Goal: Task Accomplishment & Management: Complete application form

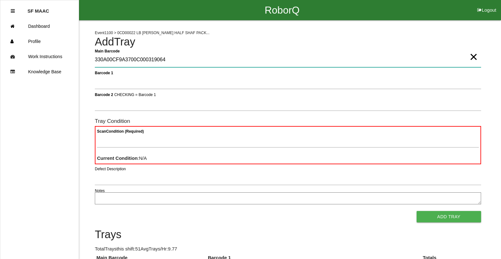
type Barcode "330A00CF9A3700C000319064"
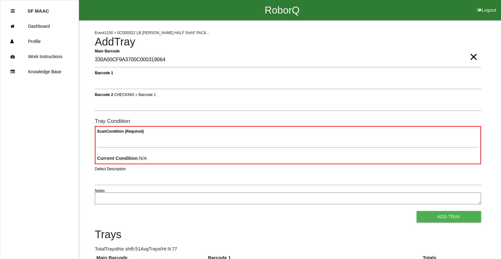
click at [472, 57] on span "×" at bounding box center [473, 50] width 8 height 13
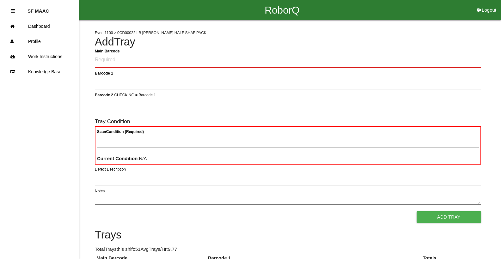
click at [423, 55] on Barcode "Main Barcode" at bounding box center [288, 60] width 386 height 15
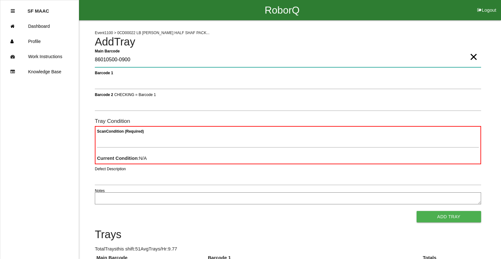
type Barcode "86010500-0900"
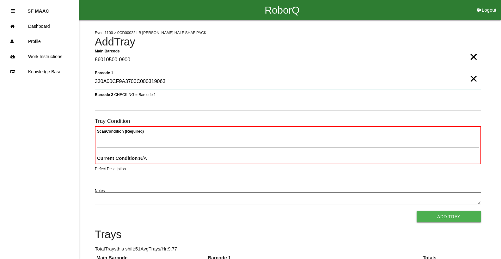
type 1 "330A00CF9A3700C000319063"
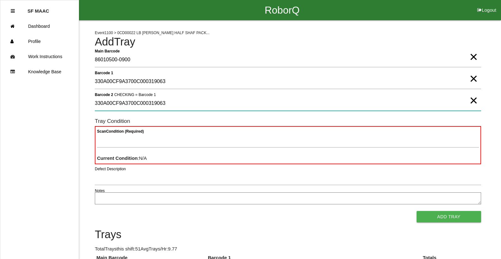
type 2 "330A00CF9A3700C000319063"
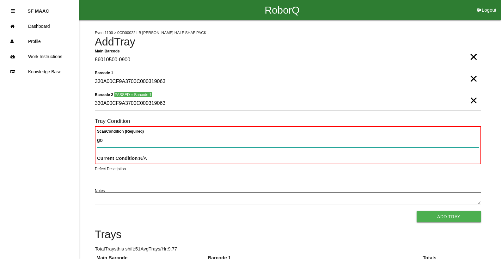
type Condition "goo"
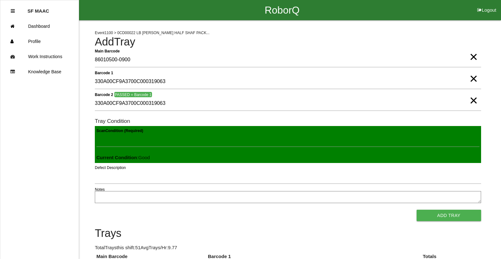
click at [417, 210] on button "Add Tray" at bounding box center [449, 215] width 64 height 11
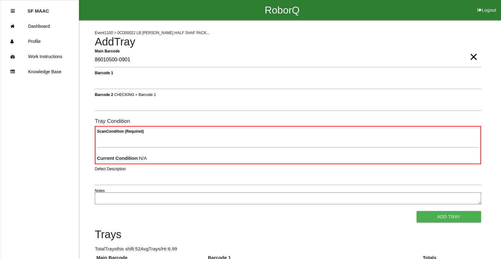
type Barcode "86010500-0901"
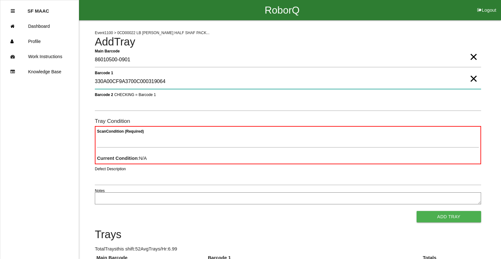
type 1 "330A00CF9A3700C000319064"
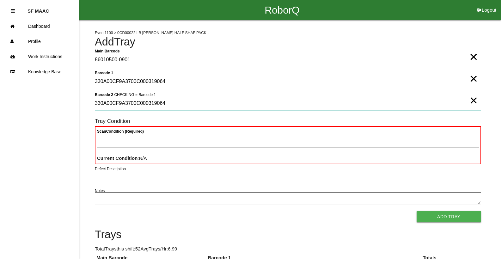
type 2 "330A00CF9A3700C000319064"
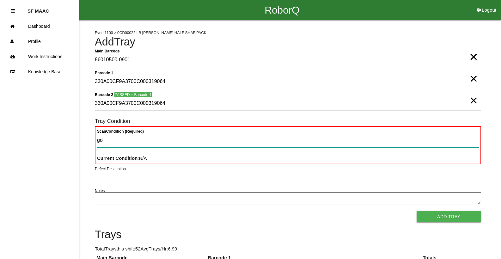
type Condition "goo"
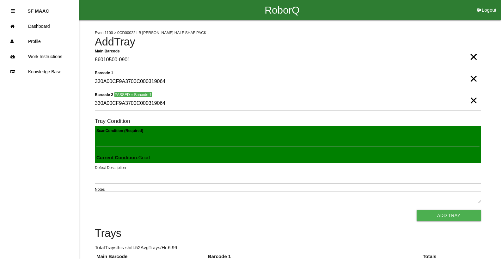
click at [417, 210] on button "Add Tray" at bounding box center [449, 215] width 64 height 11
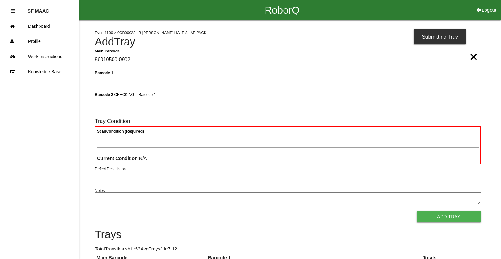
type Barcode "86010500-0902"
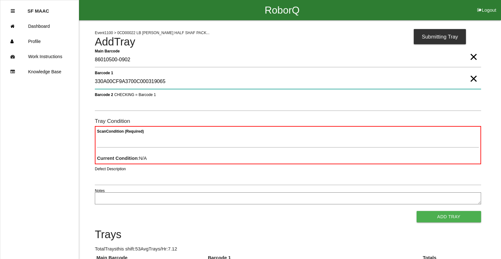
type 1 "330A00CF9A3700C000319065"
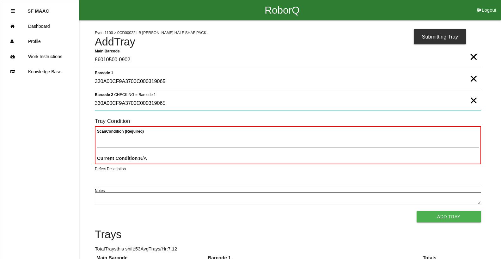
type 2 "330A00CF9A3700C000319065"
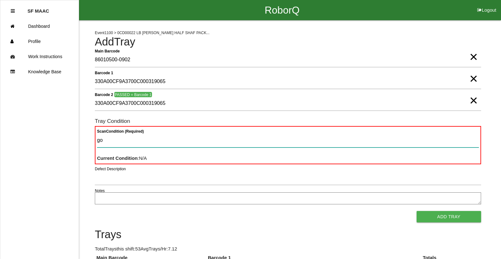
type Condition "goo"
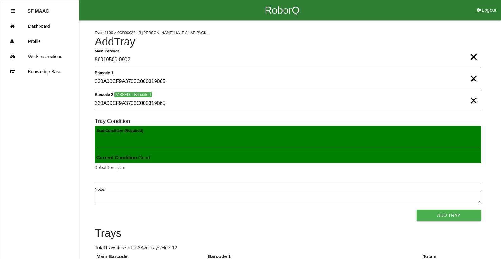
click at [417, 210] on button "Add Tray" at bounding box center [449, 215] width 64 height 11
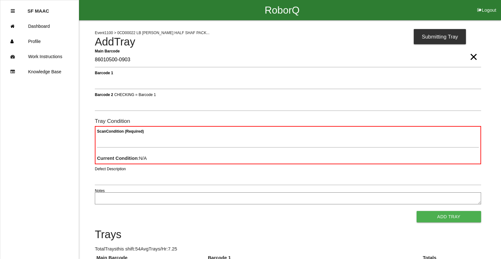
type Barcode "86010500-0903"
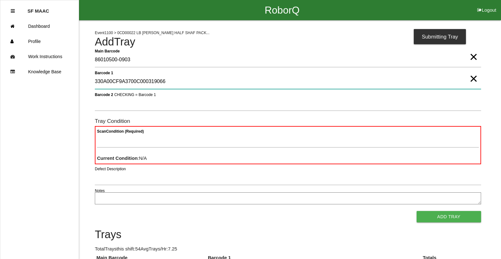
type 1 "330A00CF9A3700C000319066"
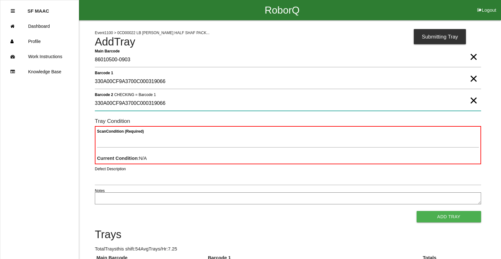
type 2 "330A00CF9A3700C000319066"
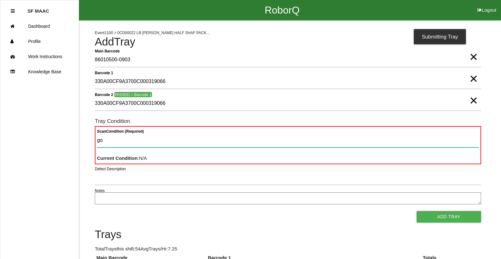
type Condition "goo"
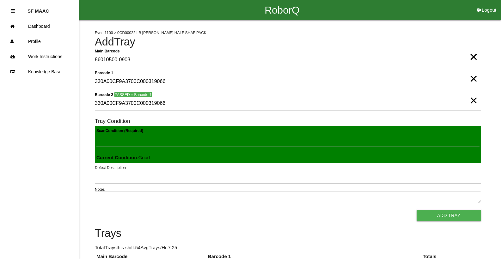
click at [417, 210] on button "Add Tray" at bounding box center [449, 215] width 64 height 11
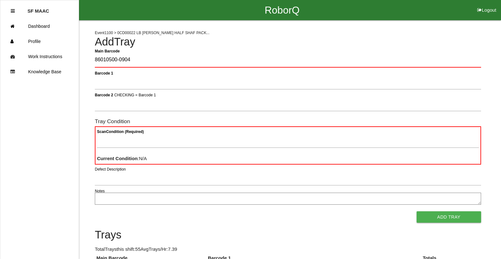
type Barcode "86010500-0904"
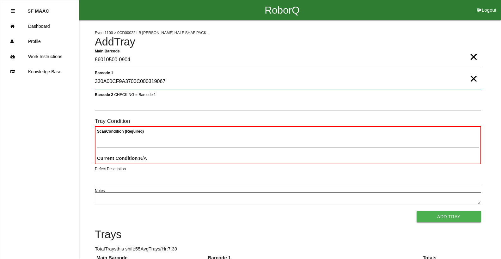
type 1 "330A00CF9A3700C000319067"
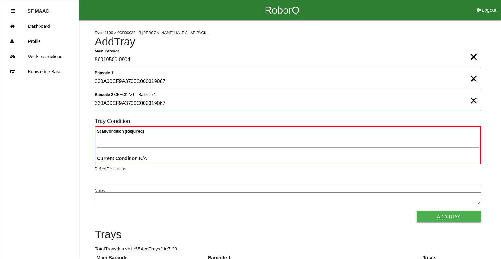
type 2 "330A00CF9A3700C000319067"
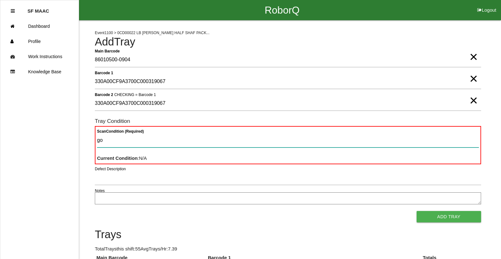
type Condition "goo"
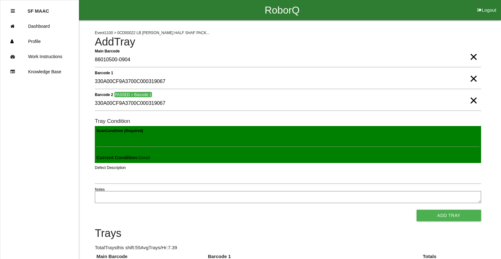
click at [417, 210] on button "Add Tray" at bounding box center [449, 215] width 64 height 11
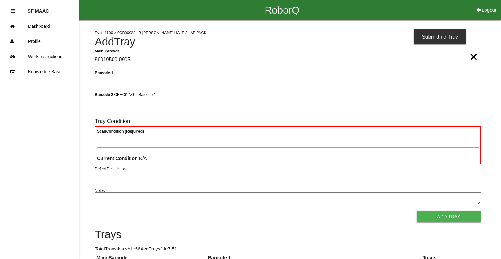
type Barcode "86010500-0905"
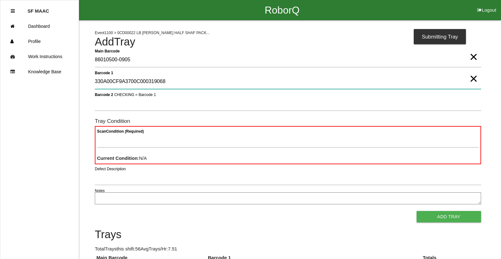
type 1 "330A00CF9A3700C000319068"
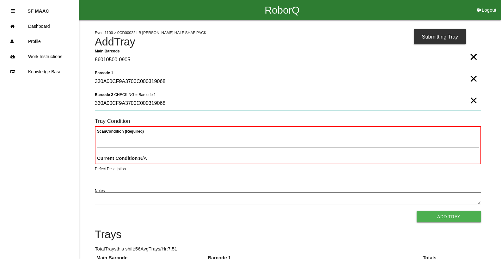
type 2 "330A00CF9A3700C000319068"
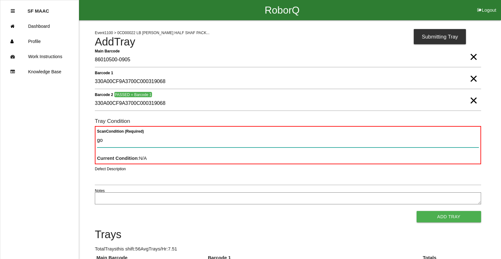
type Condition "goo"
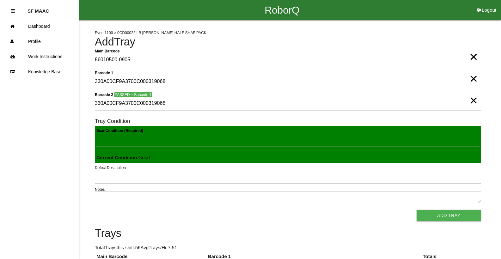
click at [417, 210] on button "Add Tray" at bounding box center [449, 215] width 64 height 11
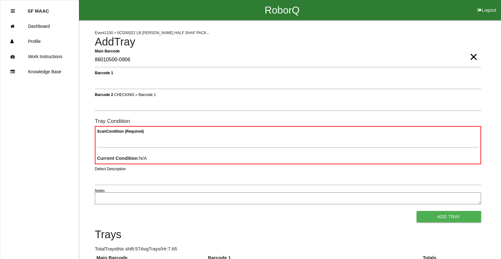
type Barcode "86010500-0906"
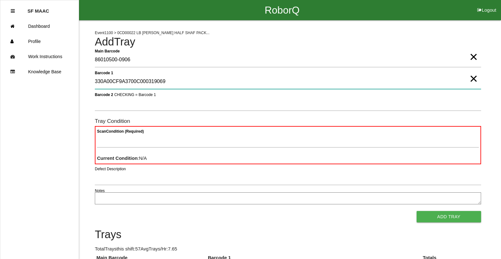
type 1 "330A00CF9A3700C000319069"
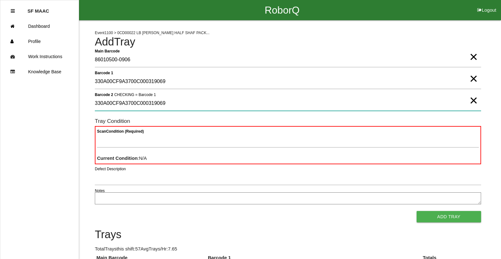
type 2 "330A00CF9A3700C000319069"
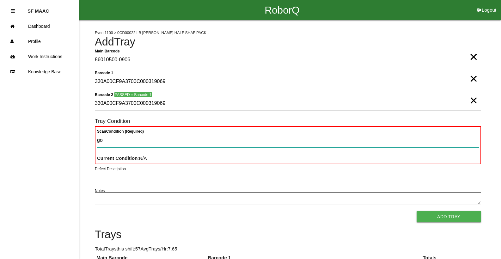
type Condition "goo"
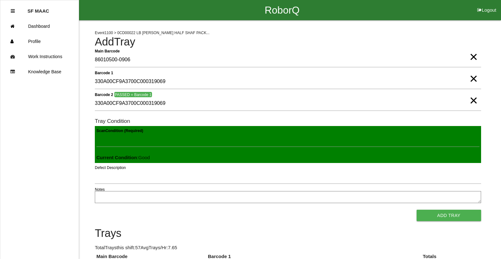
click at [417, 210] on button "Add Tray" at bounding box center [449, 215] width 64 height 11
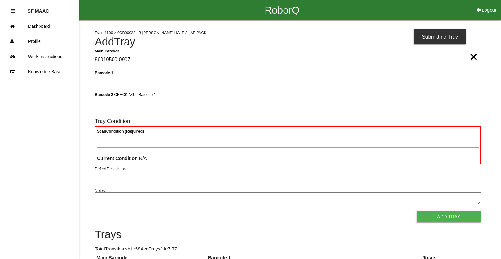
type Barcode "86010500-0907"
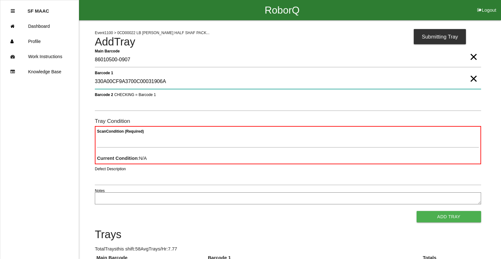
type 1 "330A00CF9A3700C00031906A"
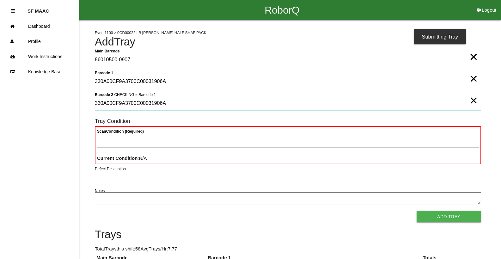
type 2 "330A00CF9A3700C00031906A"
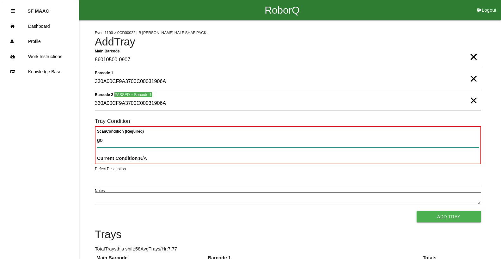
type Condition "goo"
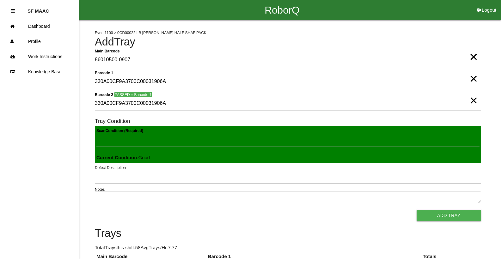
click at [417, 210] on button "Add Tray" at bounding box center [449, 215] width 64 height 11
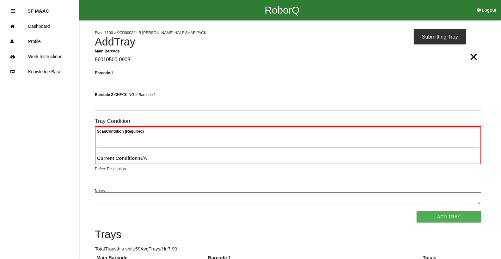
type Barcode "86010500-0908"
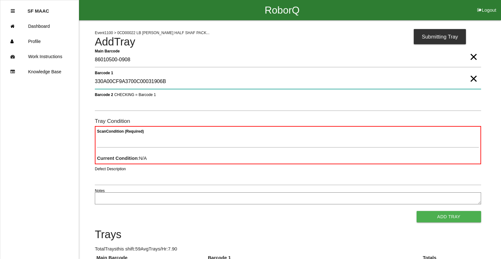
type 1 "330A00CF9A3700C00031906B"
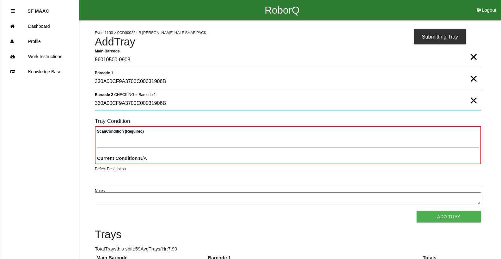
type 2 "330A00CF9A3700C00031906B"
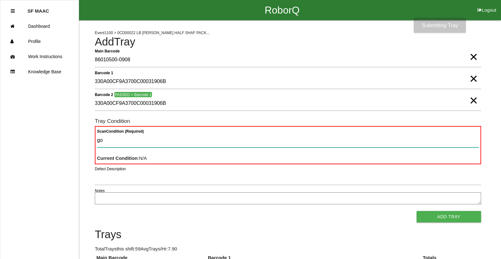
type Condition "goo"
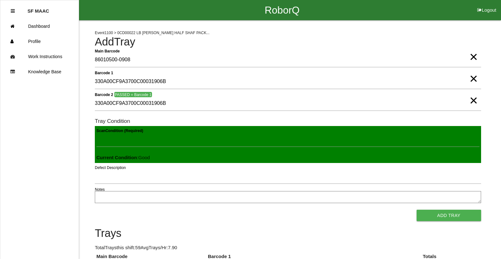
click at [417, 210] on button "Add Tray" at bounding box center [449, 215] width 64 height 11
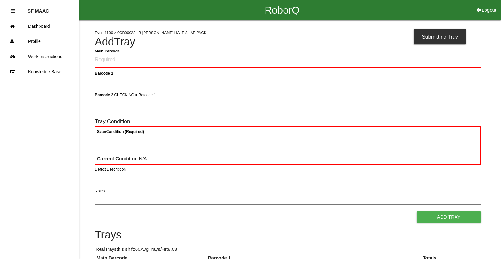
scroll to position [227, 0]
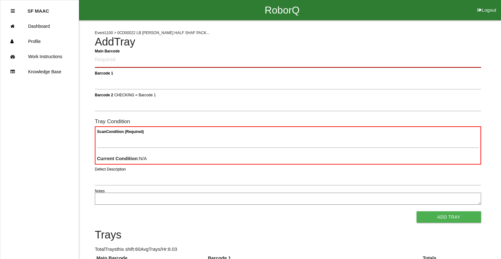
click at [125, 57] on Barcode "Main Barcode" at bounding box center [288, 60] width 386 height 15
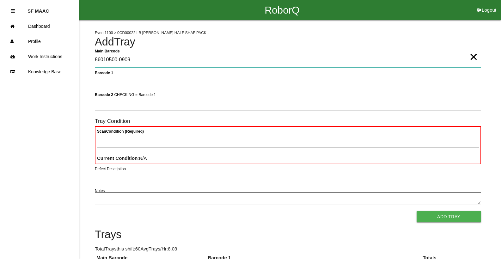
type Barcode "86010500-0909"
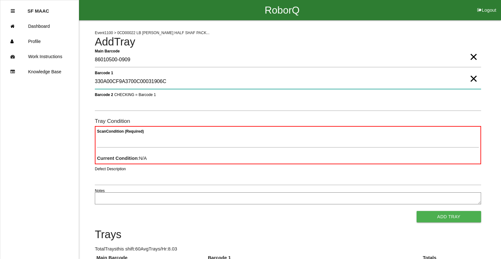
type 1 "330A00CF9A3700C00031906C"
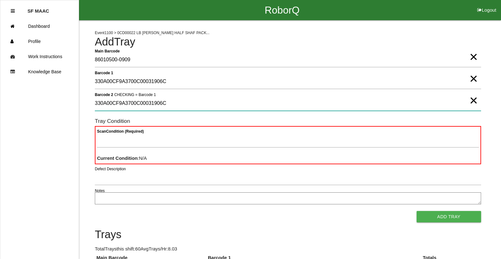
type 2 "330A00CF9A3700C00031906C"
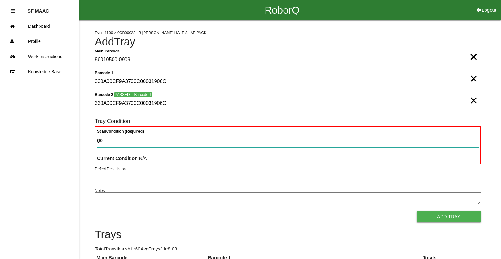
type Condition "goo"
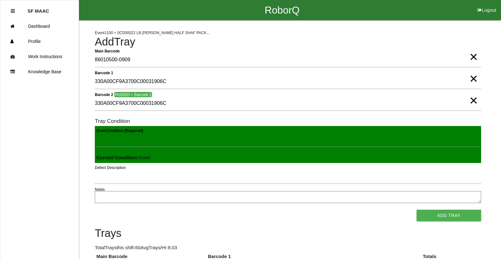
click at [417, 210] on button "Add Tray" at bounding box center [449, 215] width 64 height 11
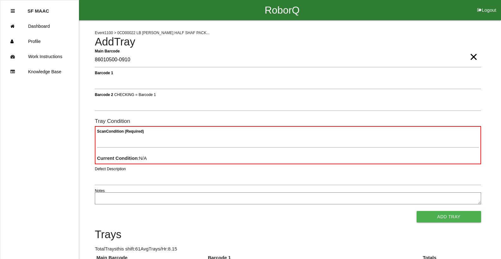
type Barcode "86010500-0910"
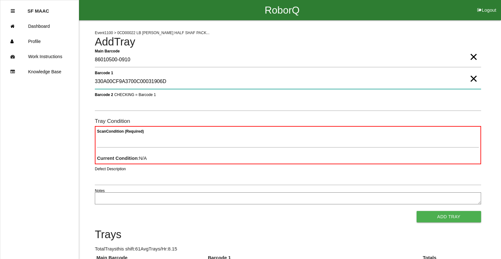
type 1 "330A00CF9A3700C00031906D"
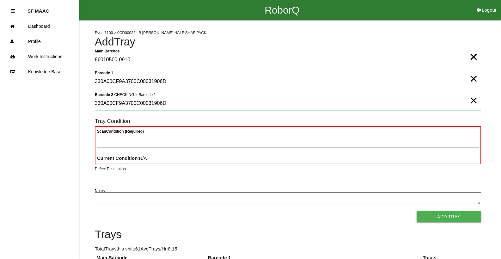
type 2 "330A00CF9A3700C00031906D"
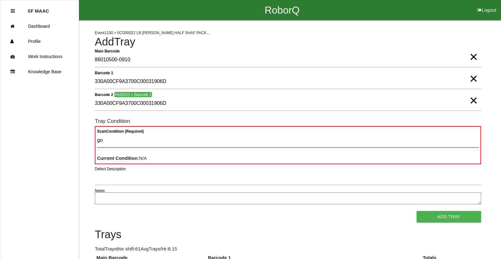
type Condition "goo"
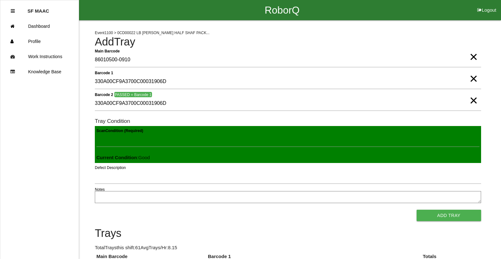
click at [417, 210] on button "Add Tray" at bounding box center [449, 215] width 64 height 11
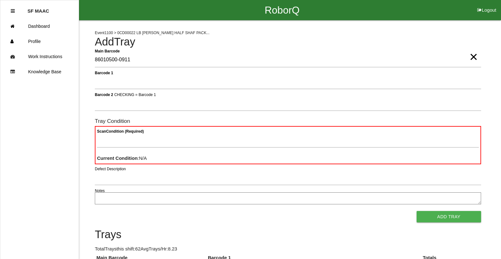
type Barcode "86010500-0911"
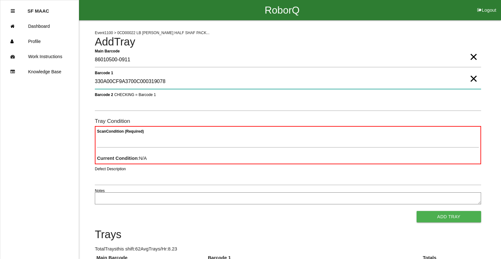
type 1 "330A00CF9A3700C000319078"
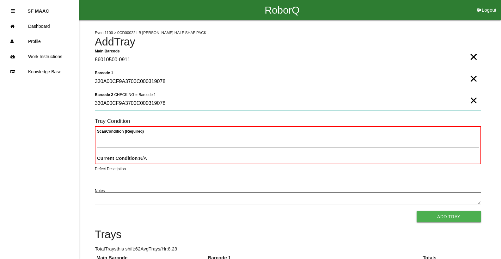
type 2 "330A00CF9A3700C000319078"
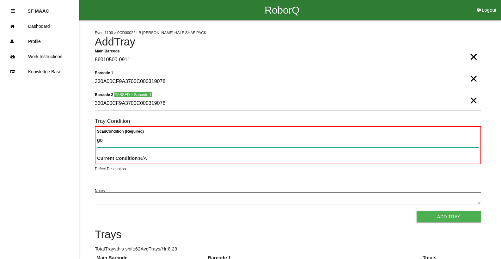
type Condition "goo"
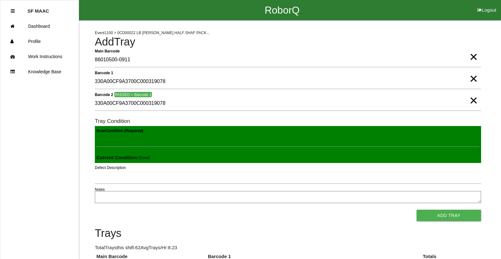
click at [417, 210] on button "Add Tray" at bounding box center [449, 215] width 64 height 11
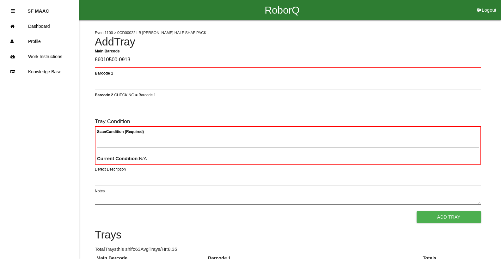
type Barcode "86010500-0913"
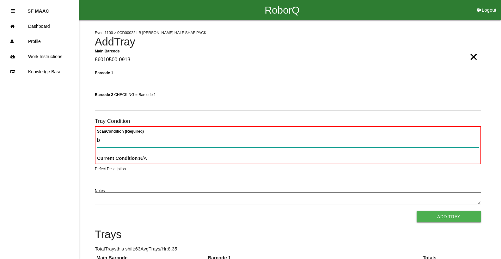
type Condition "ba"
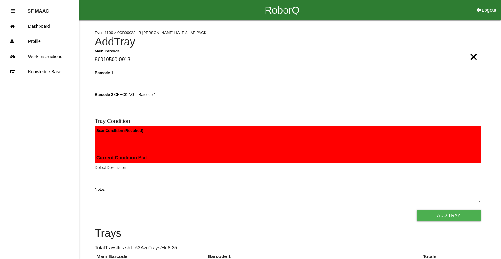
click at [417, 210] on button "Add Tray" at bounding box center [449, 215] width 64 height 11
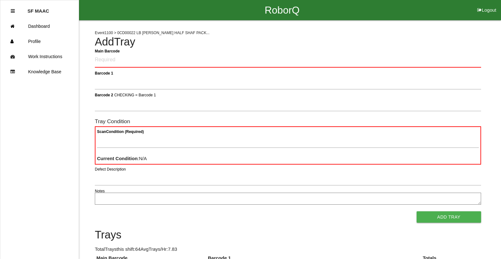
click at [11, 11] on icon at bounding box center [13, 11] width 4 height 5
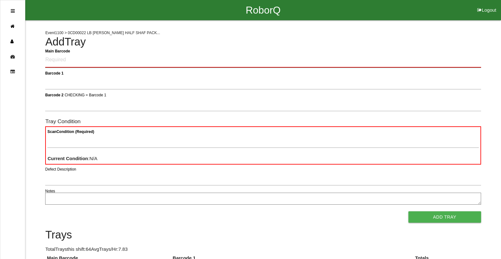
click at [283, 56] on Barcode "Main Barcode" at bounding box center [262, 60] width 435 height 15
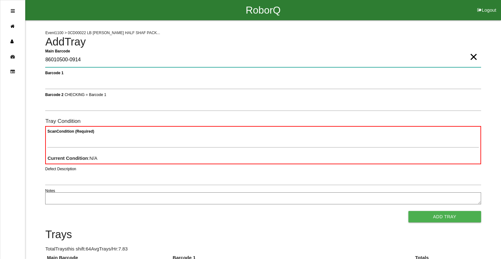
type Barcode "86010500-0914"
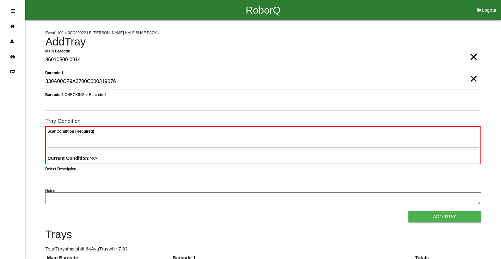
type 1 "330A00CF9A3700C000319076"
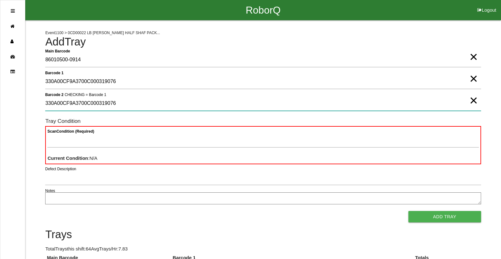
type 2 "330A00CF9A3700C000319076"
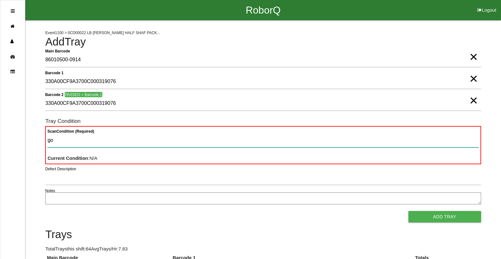
type Condition "goo"
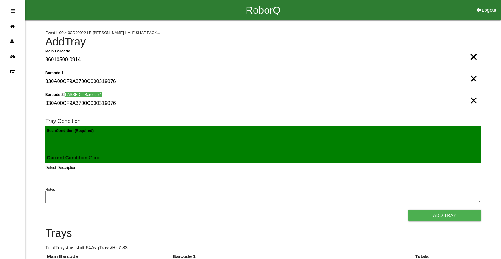
click at [408, 210] on button "Add Tray" at bounding box center [444, 215] width 73 height 11
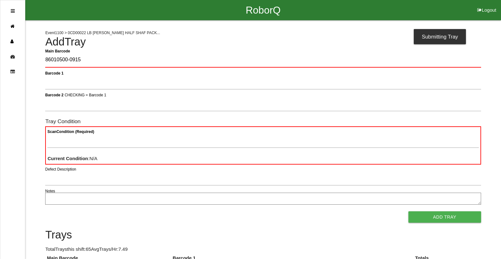
type Barcode "86010500-0915"
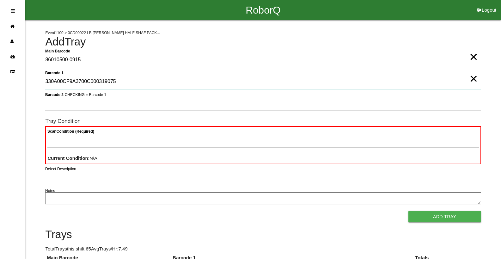
type 1 "330A00CF9A3700C000319075"
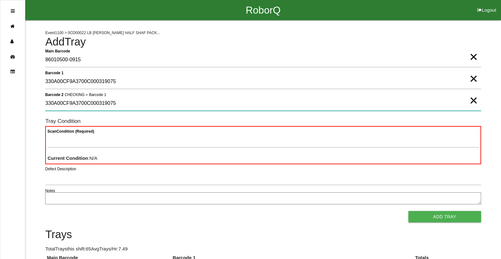
type 2 "330A00CF9A3700C000319075"
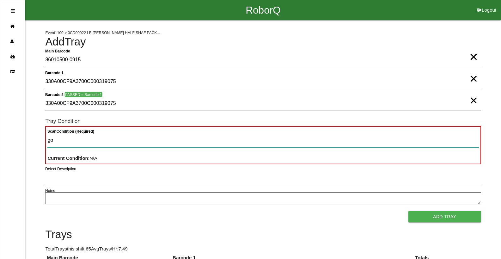
type Condition "goo"
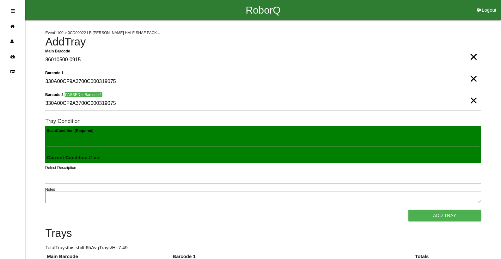
click at [408, 210] on button "Add Tray" at bounding box center [444, 215] width 73 height 11
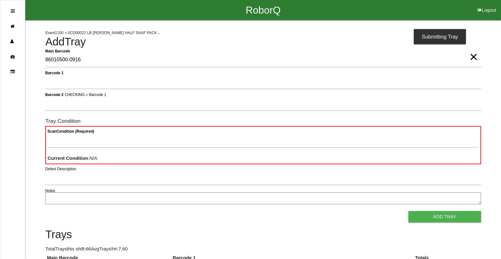
type Barcode "86010500-0916"
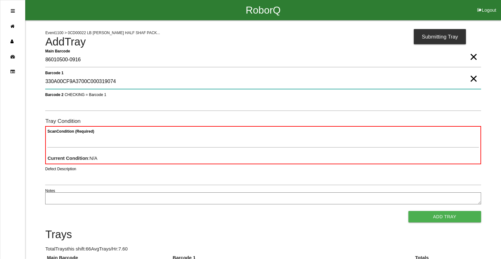
type 1 "330A00CF9A3700C000319074"
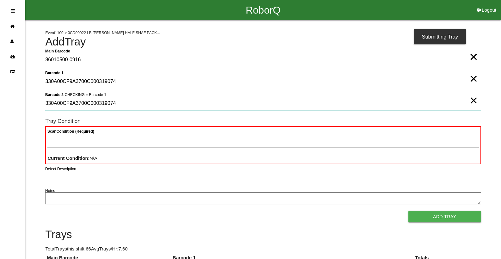
type 2 "330A00CF9A3700C000319074"
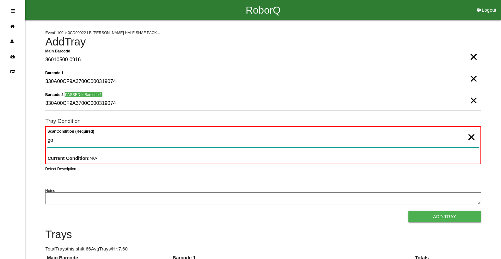
type Condition "goo"
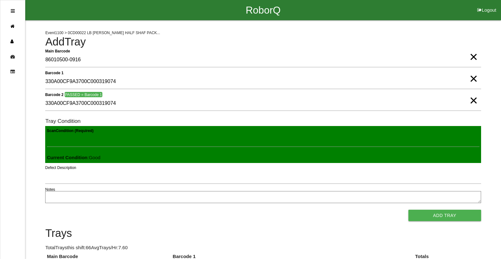
click at [408, 210] on button "Add Tray" at bounding box center [444, 215] width 73 height 11
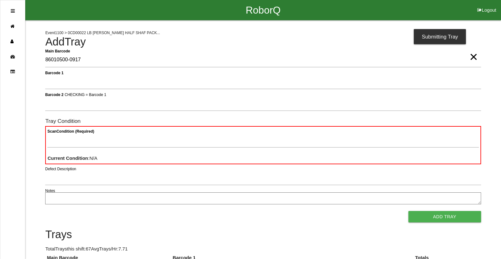
type Barcode "86010500-0917"
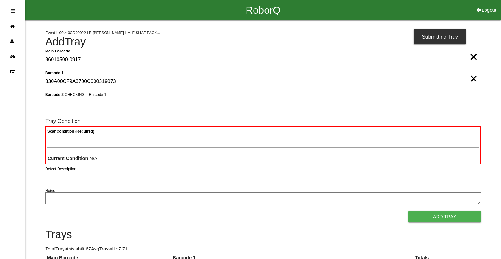
type 1 "330A00CF9A3700C000319073"
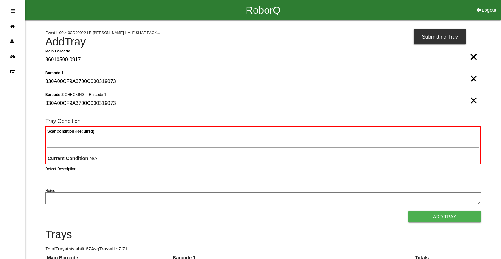
type 2 "330A00CF9A3700C000319073"
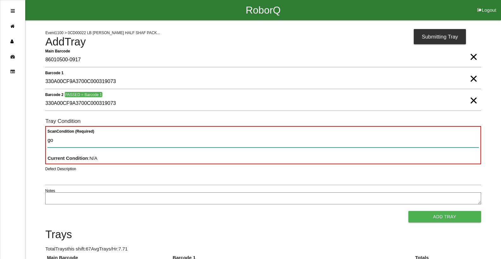
type Condition "goo"
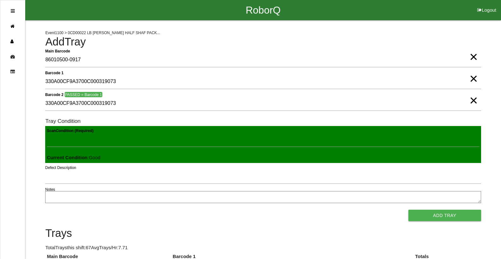
click at [408, 210] on button "Add Tray" at bounding box center [444, 215] width 73 height 11
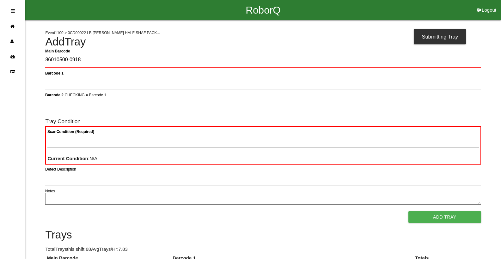
type Barcode "86010500-0918"
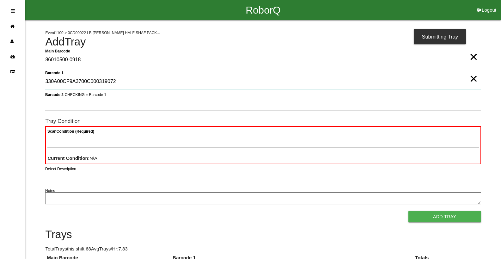
type 1 "330A00CF9A3700C000319072"
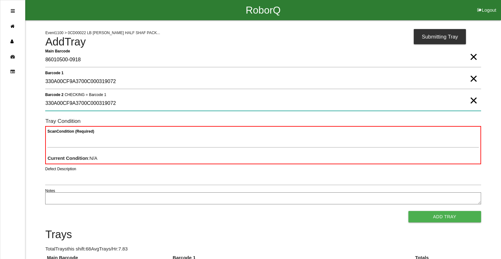
type 2 "330A00CF9A3700C000319072"
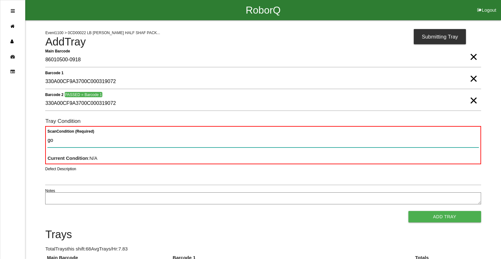
type Condition "goo"
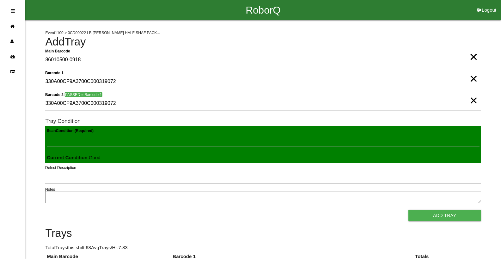
click at [408, 210] on button "Add Tray" at bounding box center [444, 215] width 73 height 11
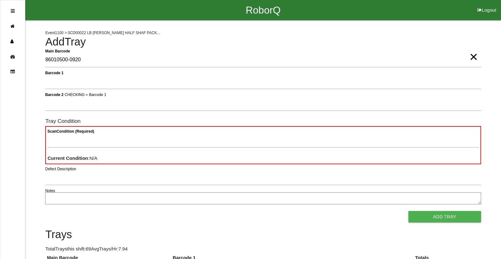
type Barcode "86010500-0920"
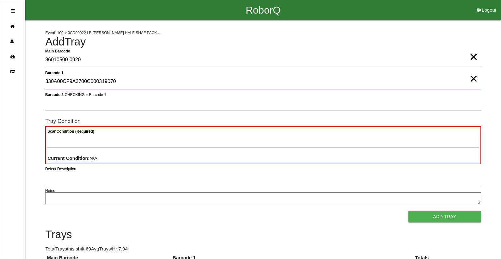
type 1 "330A00CF9A3700C000319070"
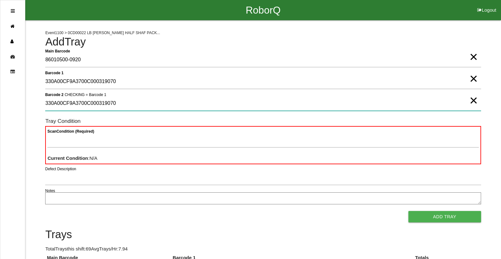
type 2 "330A00CF9A3700C000319070"
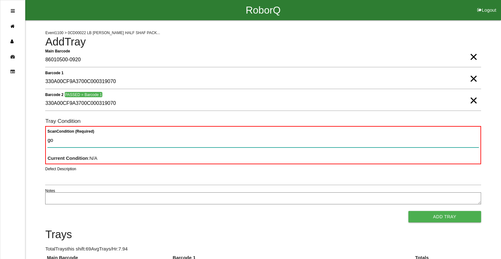
type Condition "goo"
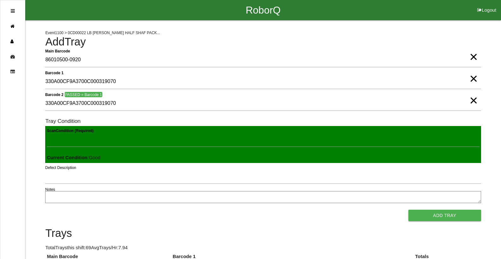
click at [408, 210] on button "Add Tray" at bounding box center [444, 215] width 73 height 11
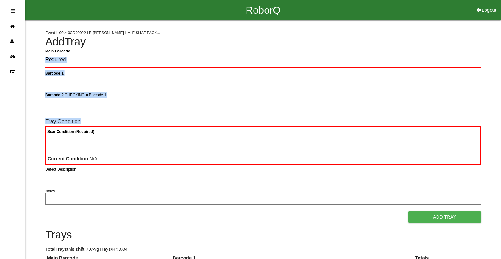
drag, startPoint x: 500, startPoint y: 57, endPoint x: 501, endPoint y: 119, distance: 62.6
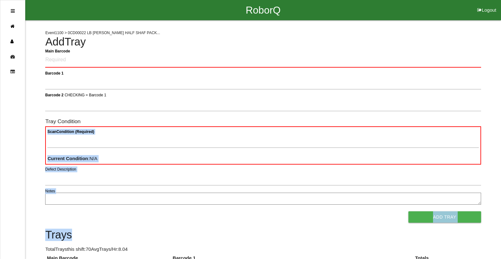
drag, startPoint x: 485, startPoint y: 160, endPoint x: 502, endPoint y: 227, distance: 69.7
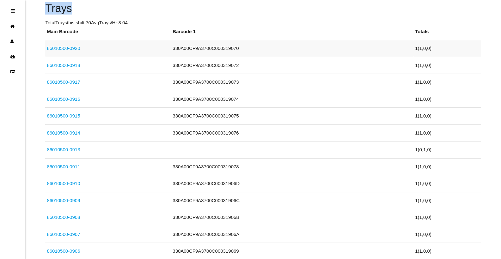
click at [76, 49] on link "86010500-0920" at bounding box center [63, 48] width 33 height 5
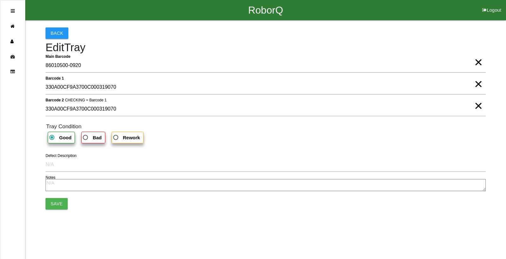
click at [482, 82] on span "×" at bounding box center [478, 77] width 8 height 13
click at [476, 106] on span "×" at bounding box center [478, 99] width 8 height 13
click at [480, 60] on span "×" at bounding box center [478, 56] width 8 height 13
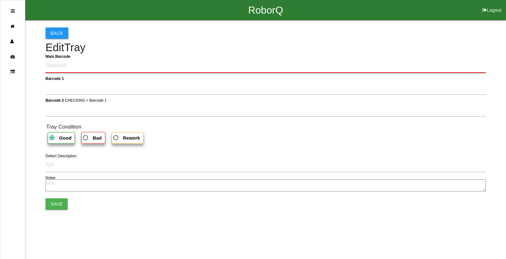
click at [373, 61] on Barcode "Main Barcode" at bounding box center [266, 65] width 440 height 15
type Barcode "86010500-0919"
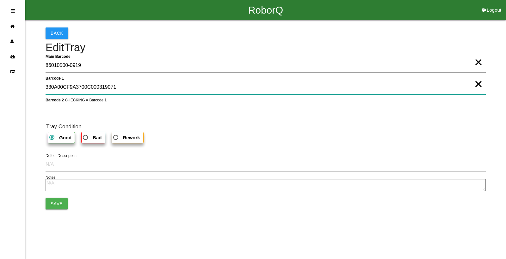
type 1 "330A00CF9A3700C000319071"
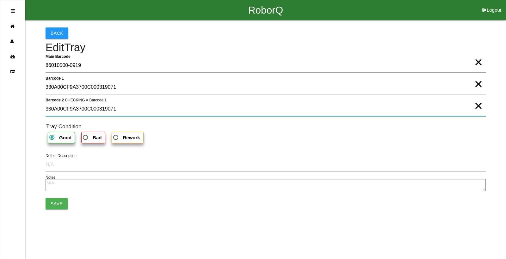
type 2 "330A00CF9A3700C000319071"
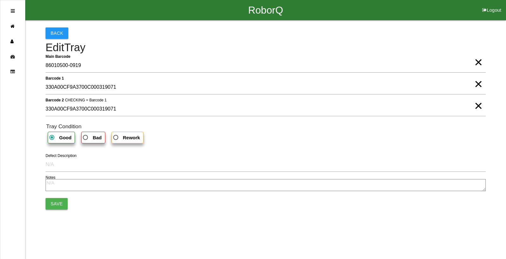
click at [52, 206] on button "Save" at bounding box center [57, 203] width 22 height 11
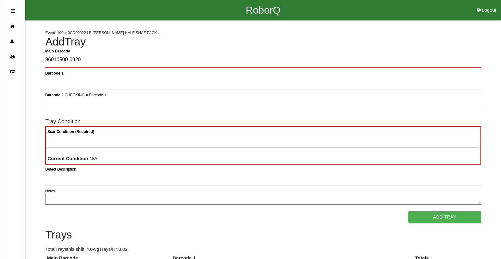
type Barcode "86010500-0920"
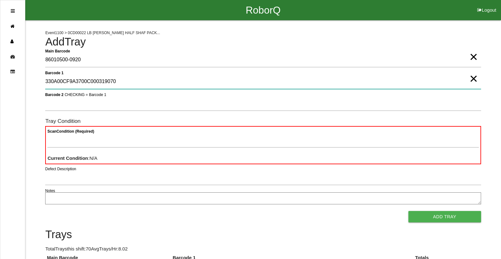
type 1 "330A00CF9A3700C000319070"
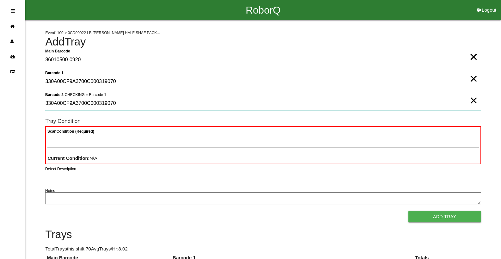
type 2 "330A00CF9A3700C000319070"
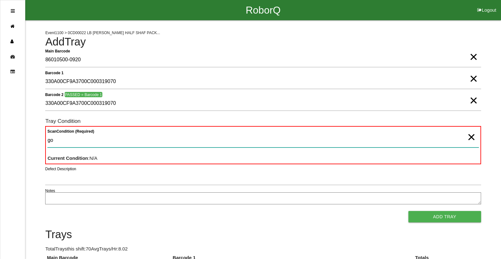
type Condition "goo"
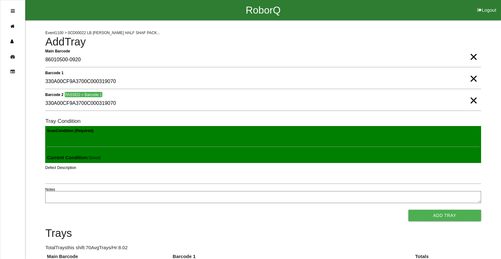
click at [408, 210] on button "Add Tray" at bounding box center [444, 215] width 73 height 11
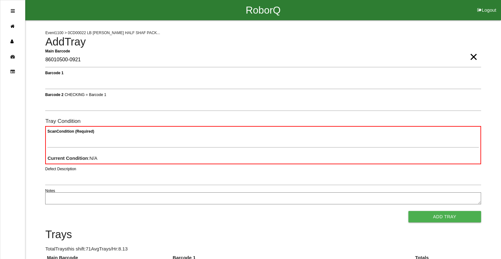
type Barcode "86010500-0921"
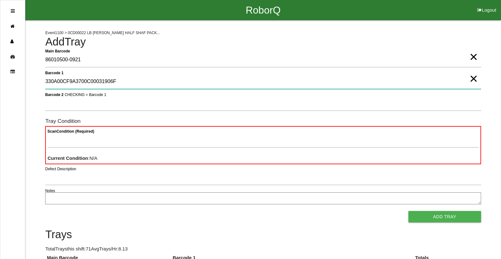
type 1 "330A00CF9A3700C00031906F"
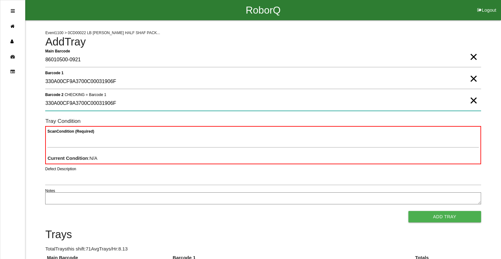
type 2 "330A00CF9A3700C00031906F"
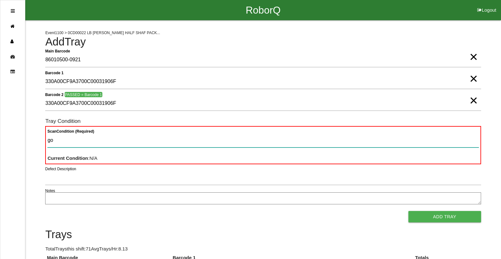
type Condition "goo"
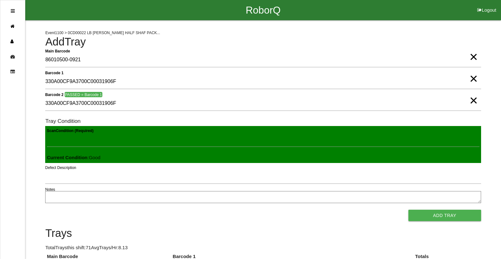
click at [408, 210] on button "Add Tray" at bounding box center [444, 215] width 73 height 11
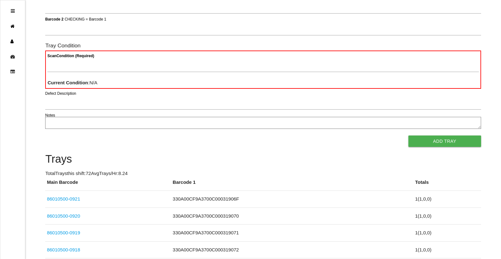
scroll to position [57, 0]
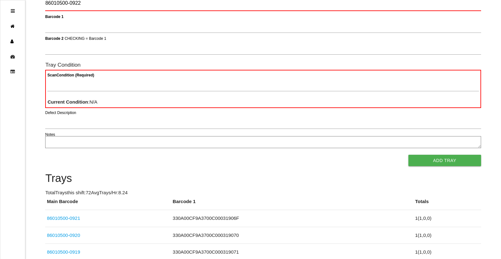
type Barcode "86010500-0922"
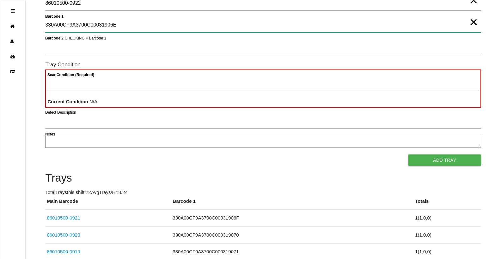
type 1 "330A00CF9A3700C00031906E"
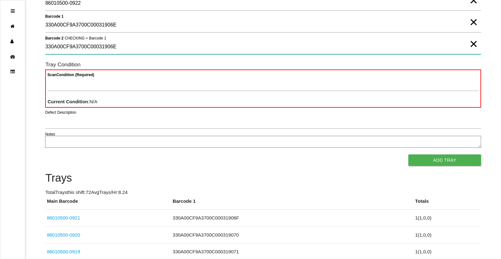
type 2 "330A00CF9A3700C00031906E"
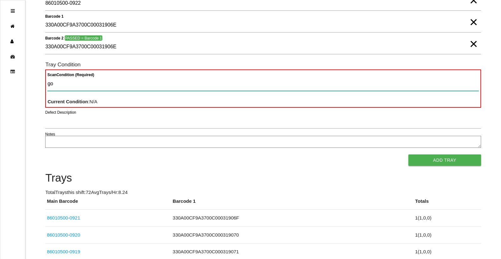
type Condition "goo"
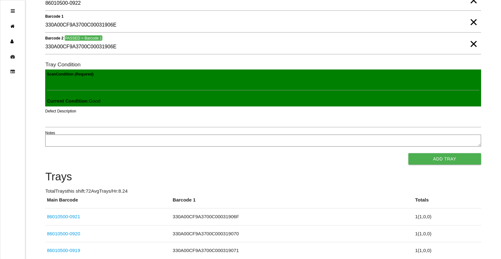
click button "Add Tray" at bounding box center [444, 158] width 73 height 11
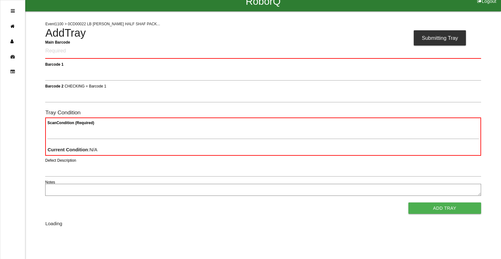
scroll to position [0, 0]
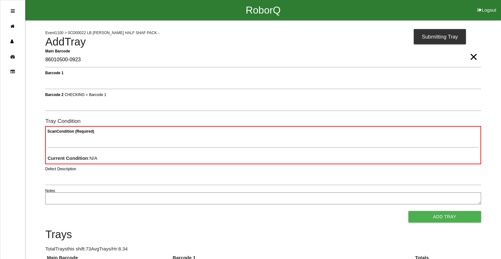
type Barcode "86010500-0923"
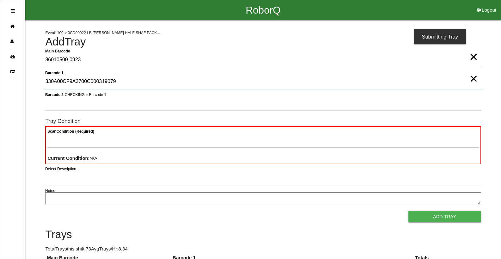
type 1 "330A00CF9A3700C000319079"
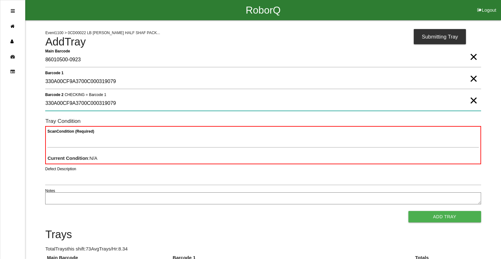
type 2 "330A00CF9A3700C000319079"
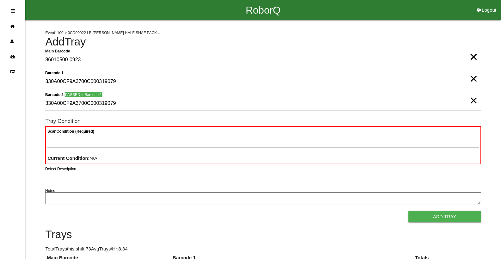
click at [204, 154] on div "Scan Condition (Required) Current Condition : N/A" at bounding box center [262, 145] width 435 height 38
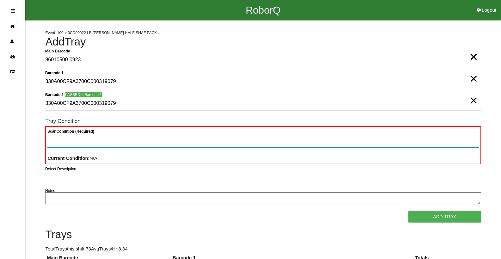
click at [198, 143] on Condition "Scan Condition (Required)" at bounding box center [262, 140] width 431 height 15
type Condition "goo"
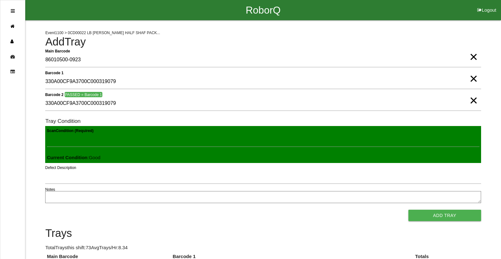
click at [408, 210] on button "Add Tray" at bounding box center [444, 215] width 73 height 11
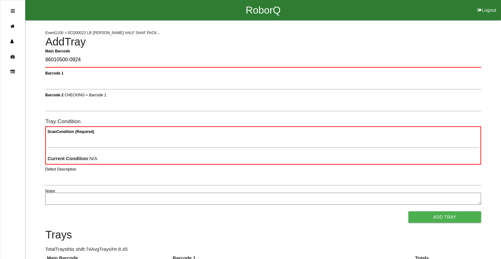
type Barcode "86010500-0924"
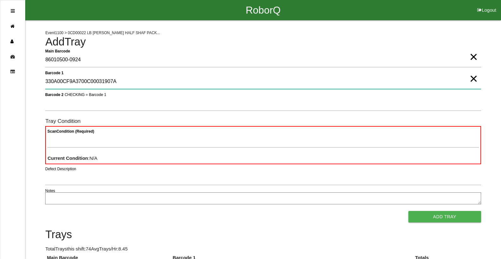
type 1 "330A00CF9A3700C00031907A"
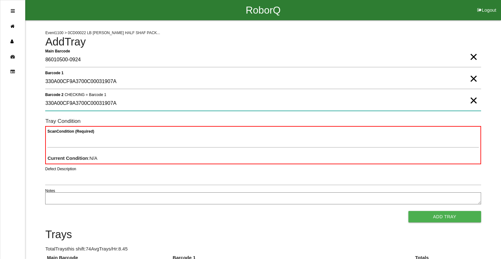
type 2 "330A00CF9A3700C00031907A"
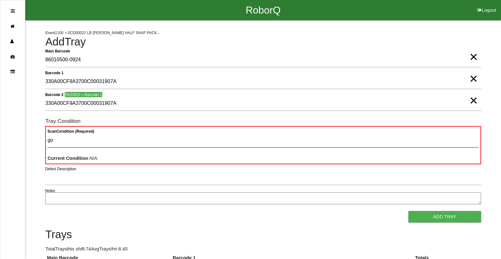
type Condition "goo"
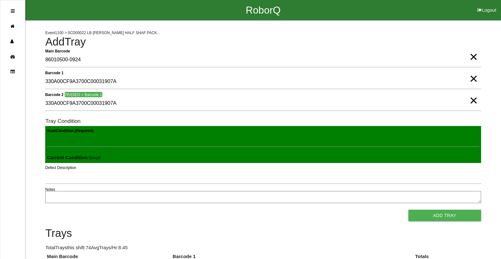
click at [408, 210] on button "Add Tray" at bounding box center [444, 215] width 73 height 11
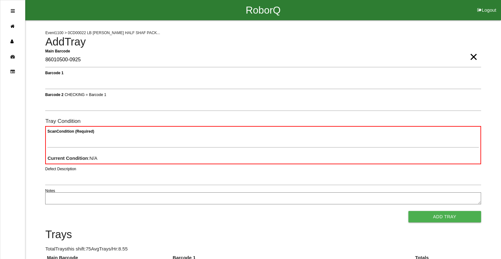
type Barcode "86010500-0925"
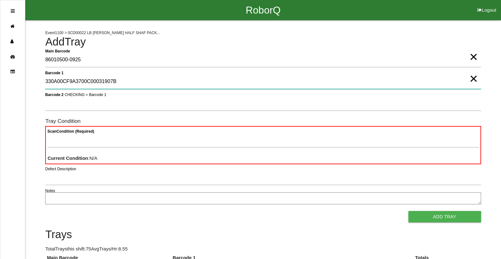
type 1 "330A00CF9A3700C00031907B"
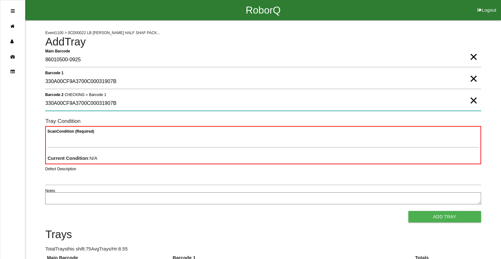
type 2 "330A00CF9A3700C00031907B"
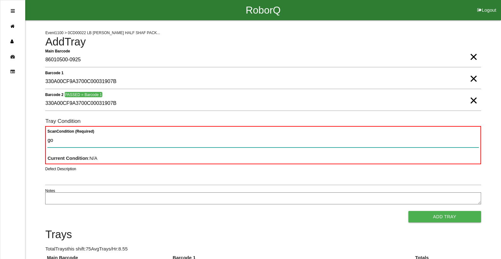
type Condition "goo"
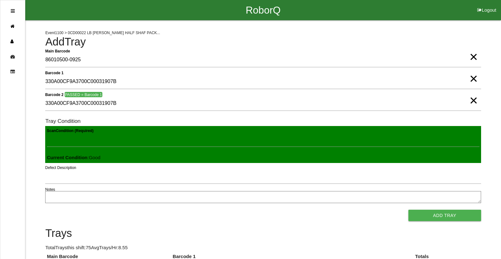
click at [408, 210] on button "Add Tray" at bounding box center [444, 215] width 73 height 11
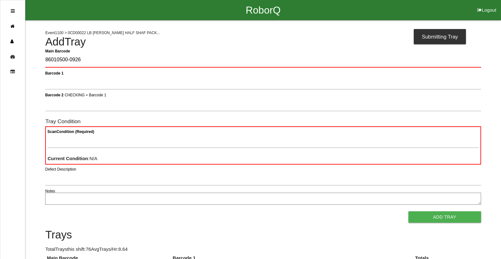
type Barcode "86010500-0926"
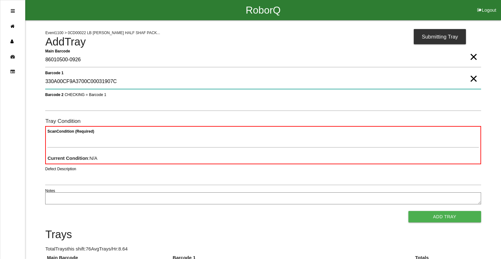
type 1 "330A00CF9A3700C00031907C"
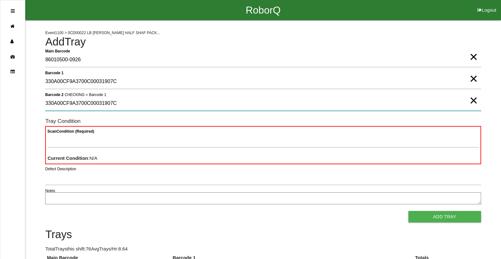
type 2 "330A00CF9A3700C00031907C"
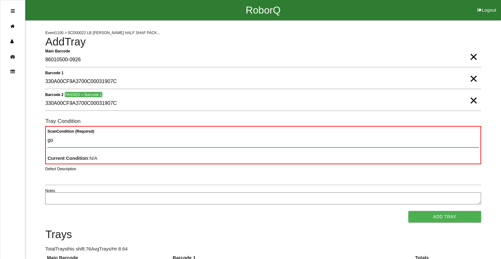
type Condition "goo"
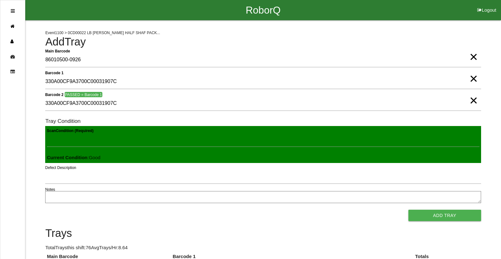
click at [408, 210] on button "Add Tray" at bounding box center [444, 215] width 73 height 11
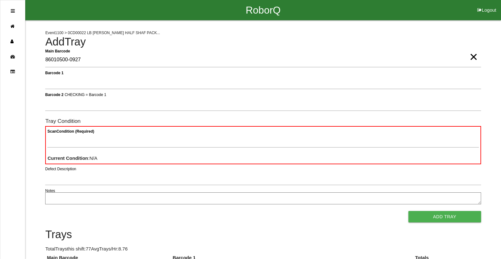
type Barcode "86010500-0927"
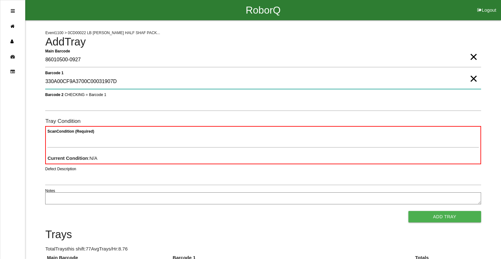
type 1 "330A00CF9A3700C00031907D"
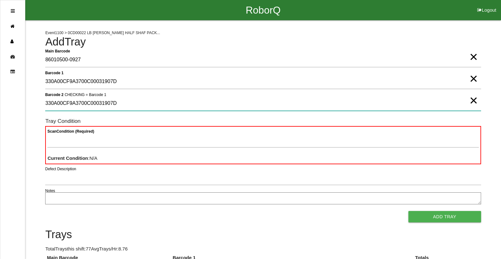
type 2 "330A00CF9A3700C00031907D"
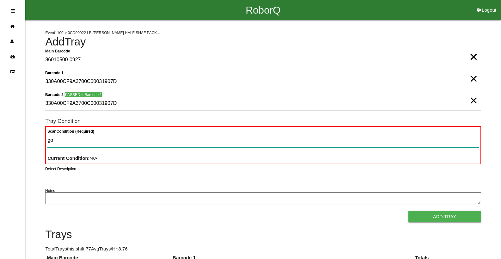
type Condition "goo"
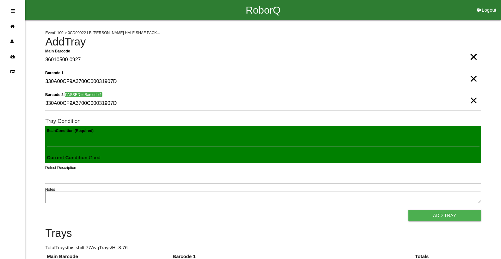
click at [408, 210] on button "Add Tray" at bounding box center [444, 215] width 73 height 11
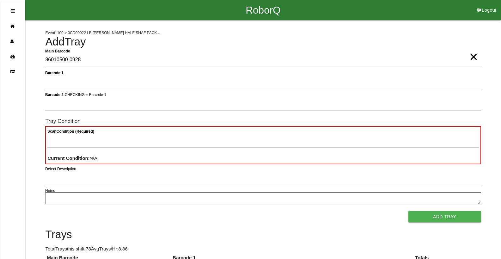
type Barcode "86010500-0928"
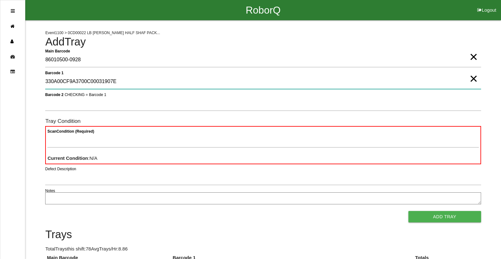
type 1 "330A00CF9A3700C00031907E"
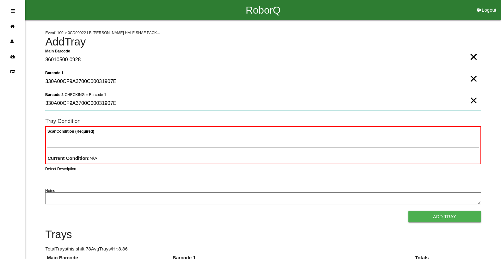
type 2 "330A00CF9A3700C00031907E"
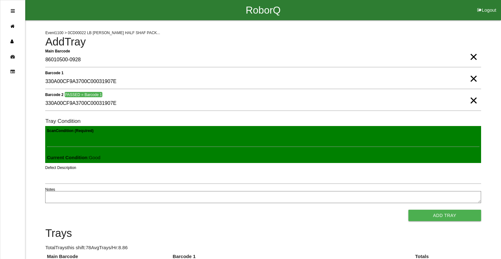
click at [408, 210] on button "Add Tray" at bounding box center [444, 215] width 73 height 11
